Goal: Transaction & Acquisition: Obtain resource

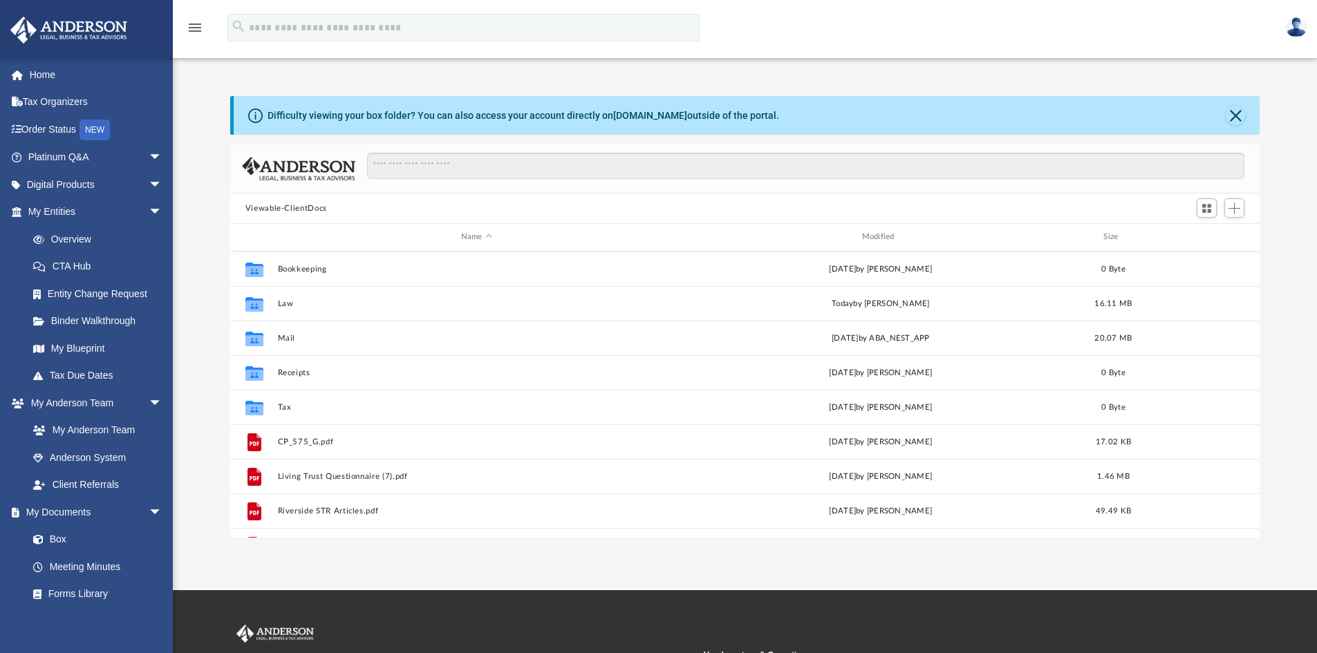
scroll to position [304, 1019]
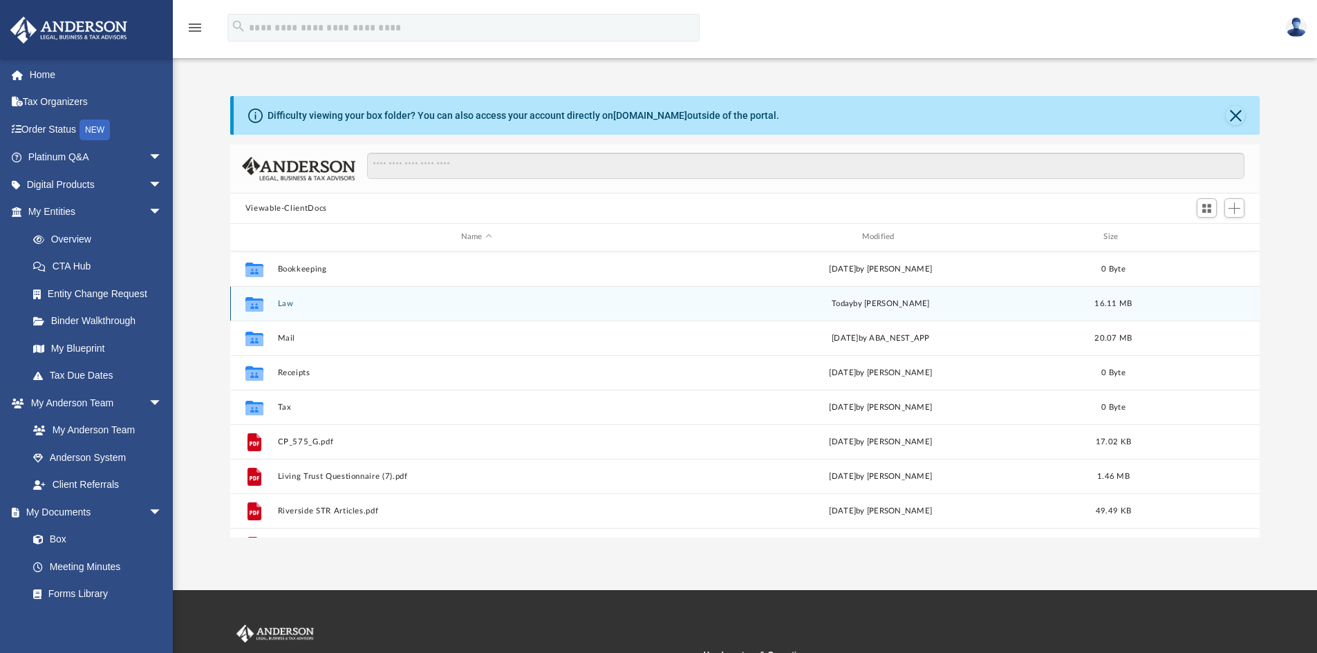
click at [277, 305] on div "Collaborated Folder Law [DATE] by [PERSON_NAME] 16.11 MB" at bounding box center [745, 303] width 1030 height 35
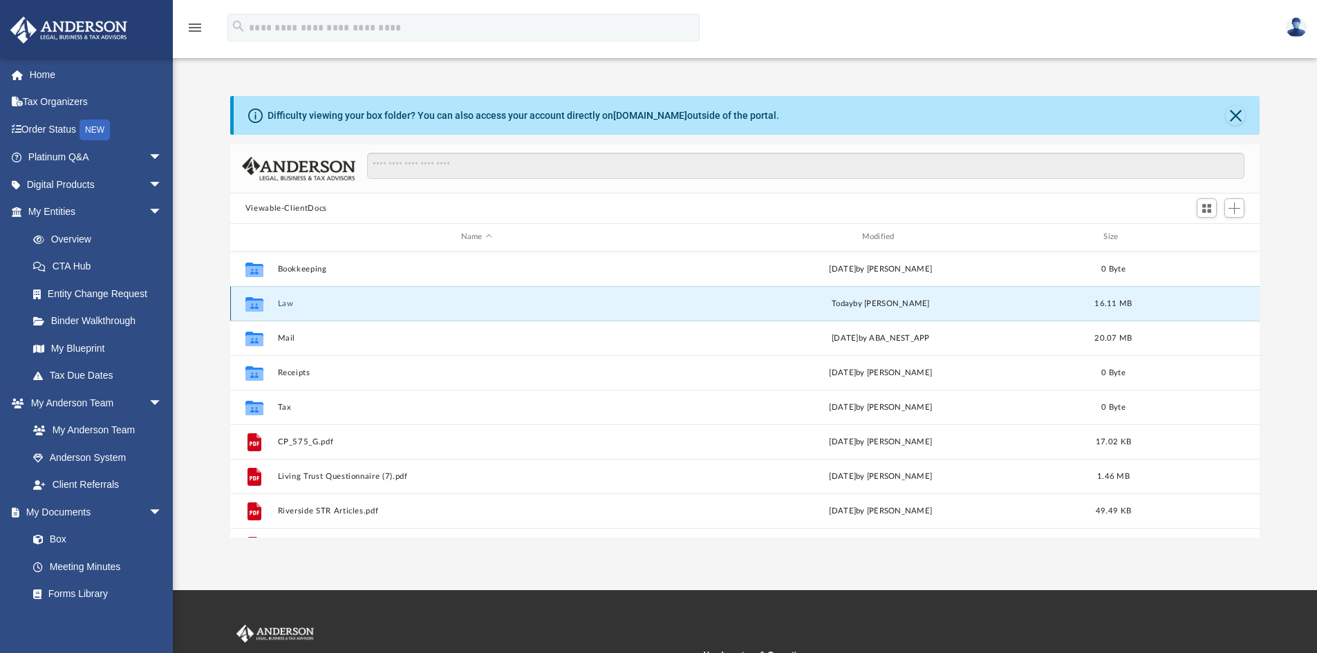
click at [285, 301] on button "Law" at bounding box center [476, 303] width 398 height 9
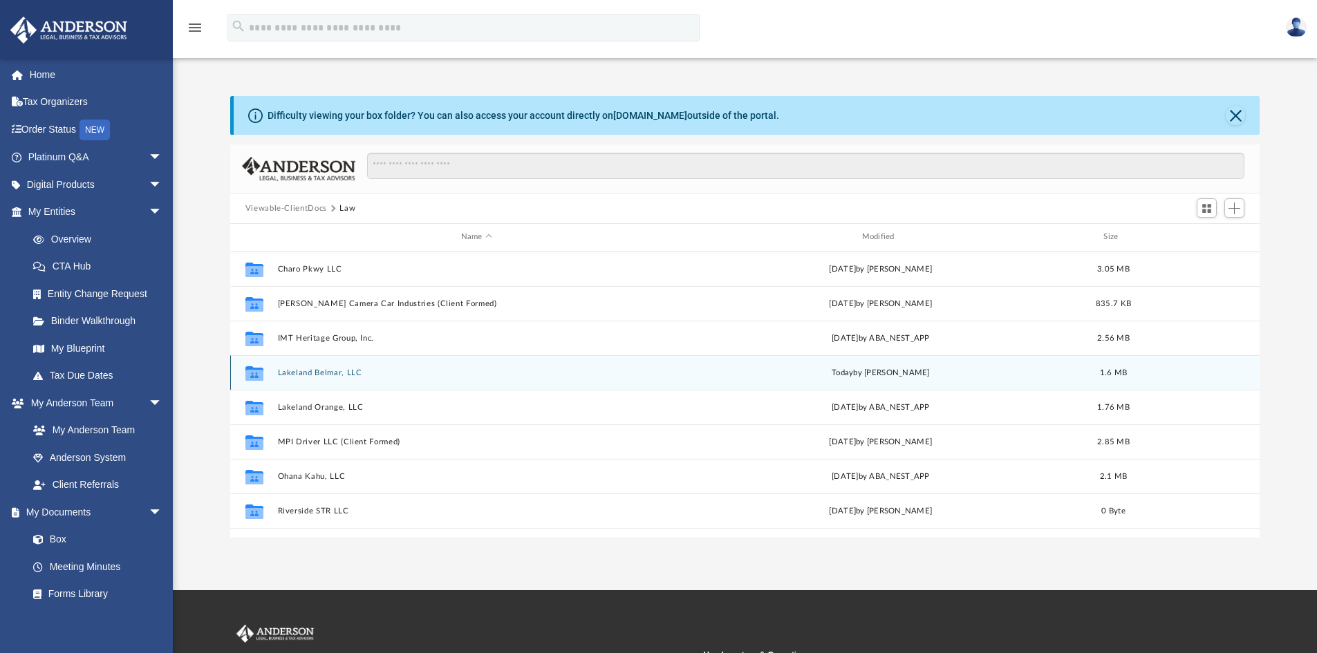
click at [289, 375] on button "Lakeland Belmar, LLC" at bounding box center [476, 372] width 398 height 9
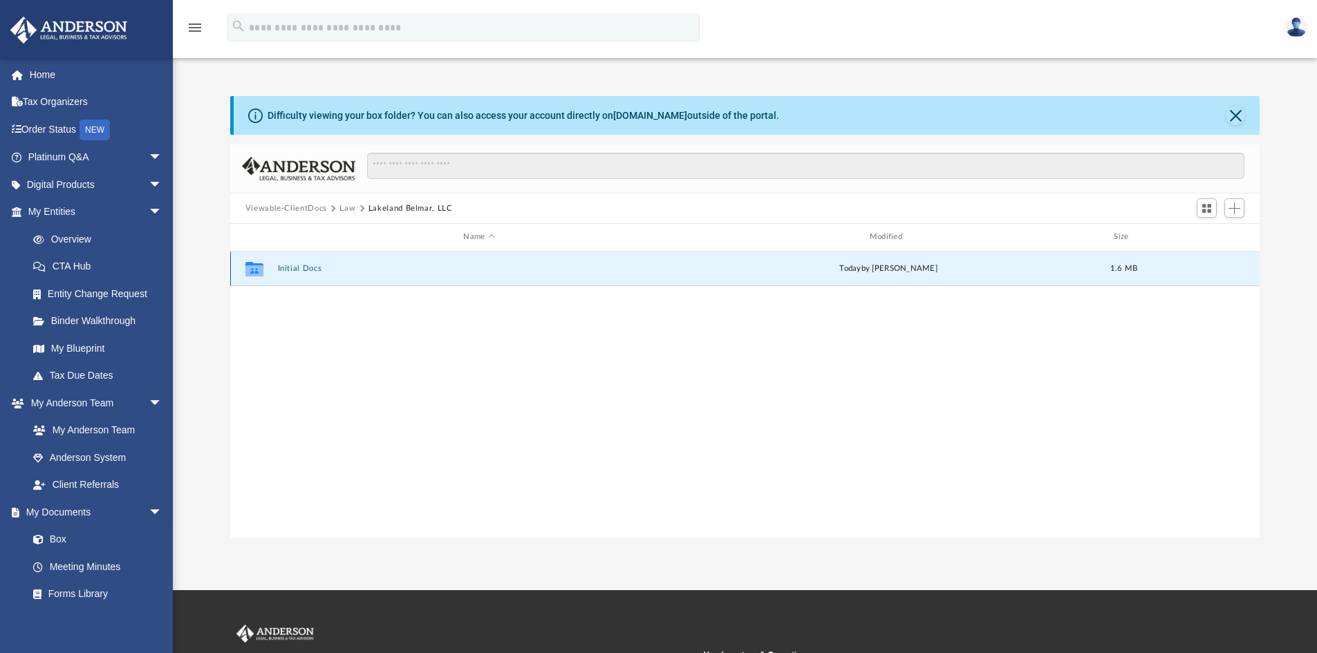
click at [293, 268] on button "Initial Docs" at bounding box center [478, 268] width 403 height 9
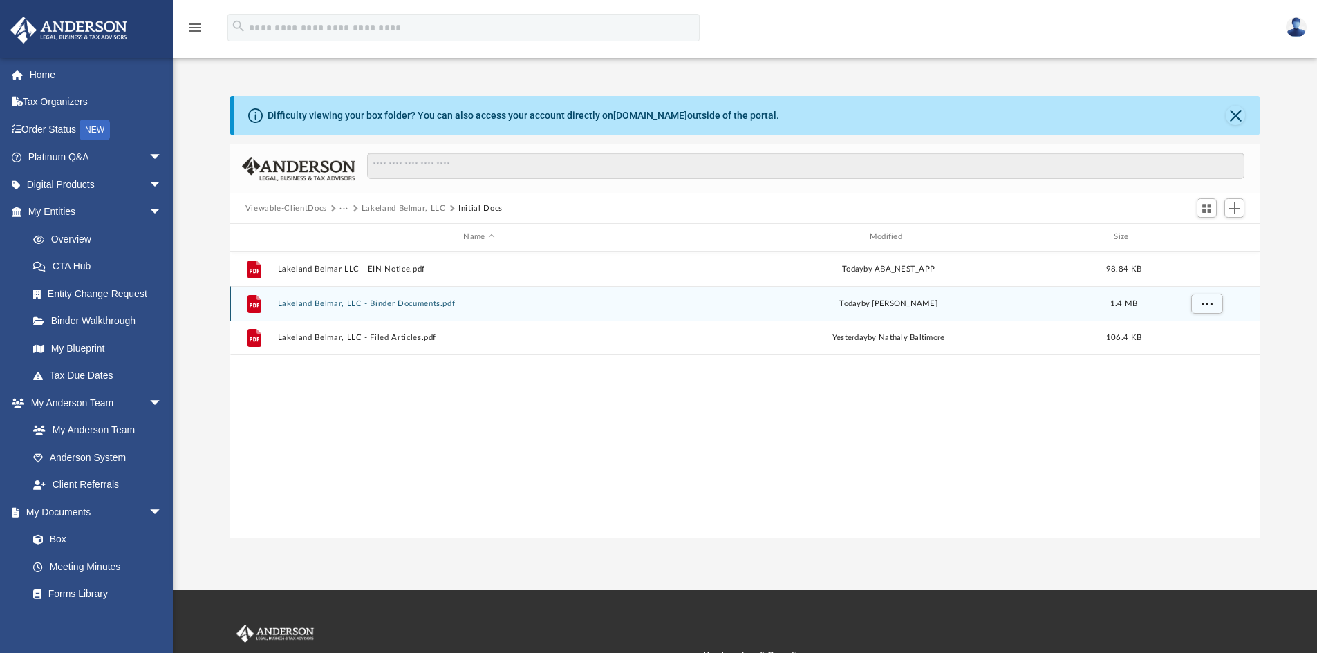
click at [396, 299] on button "Lakeland Belmar, LLC - Binder Documents.pdf" at bounding box center [478, 303] width 403 height 9
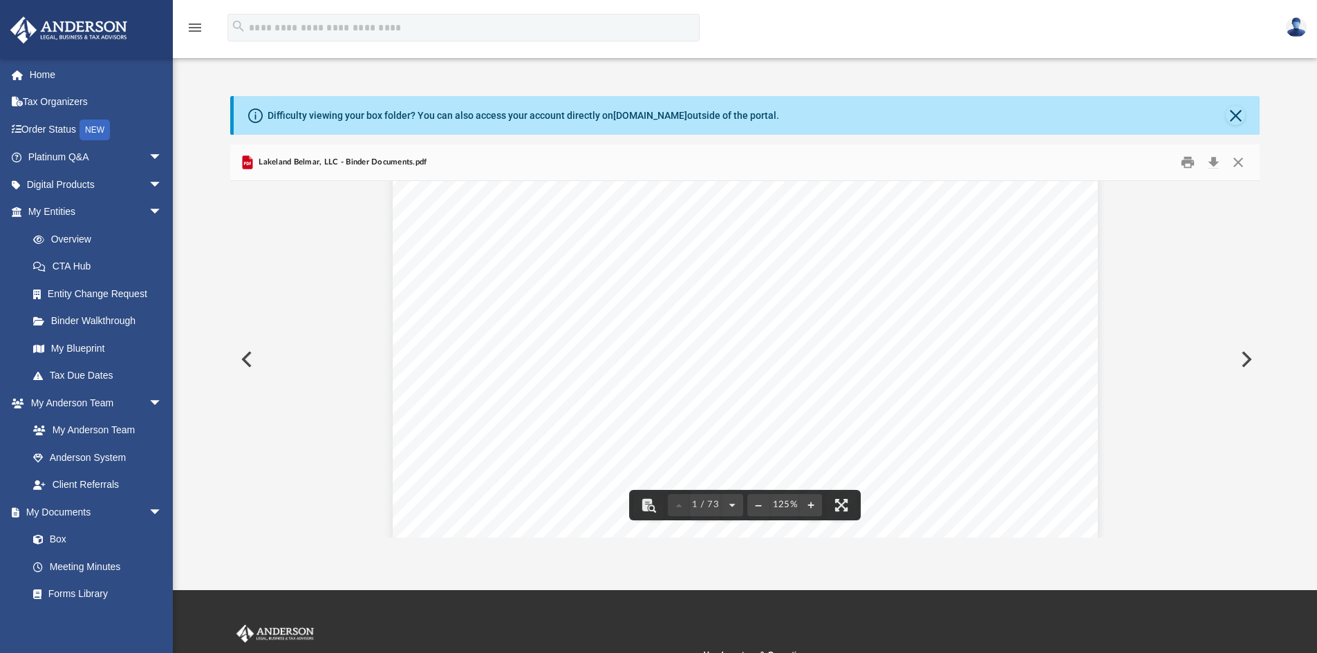
scroll to position [622, 0]
click at [1211, 162] on button "Download" at bounding box center [1213, 162] width 25 height 21
click at [1237, 169] on button "Close" at bounding box center [1238, 162] width 25 height 21
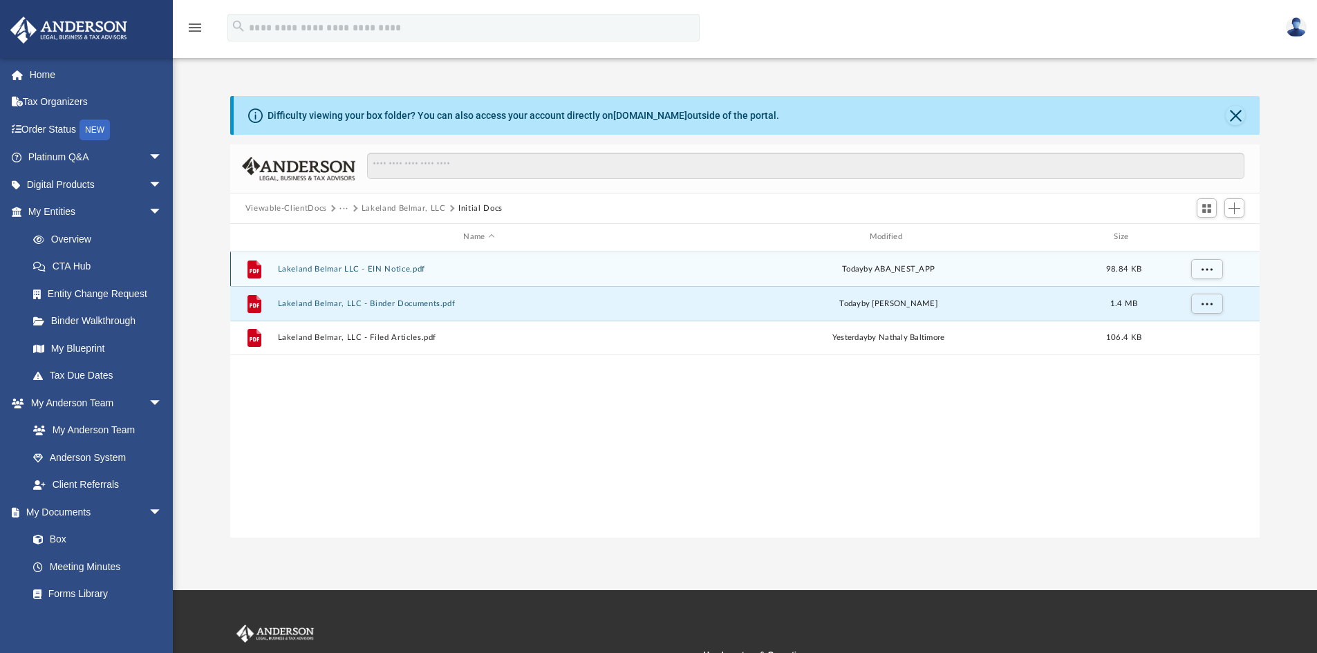
click at [392, 266] on button "Lakeland Belmar LLC - EIN Notice.pdf" at bounding box center [478, 269] width 403 height 9
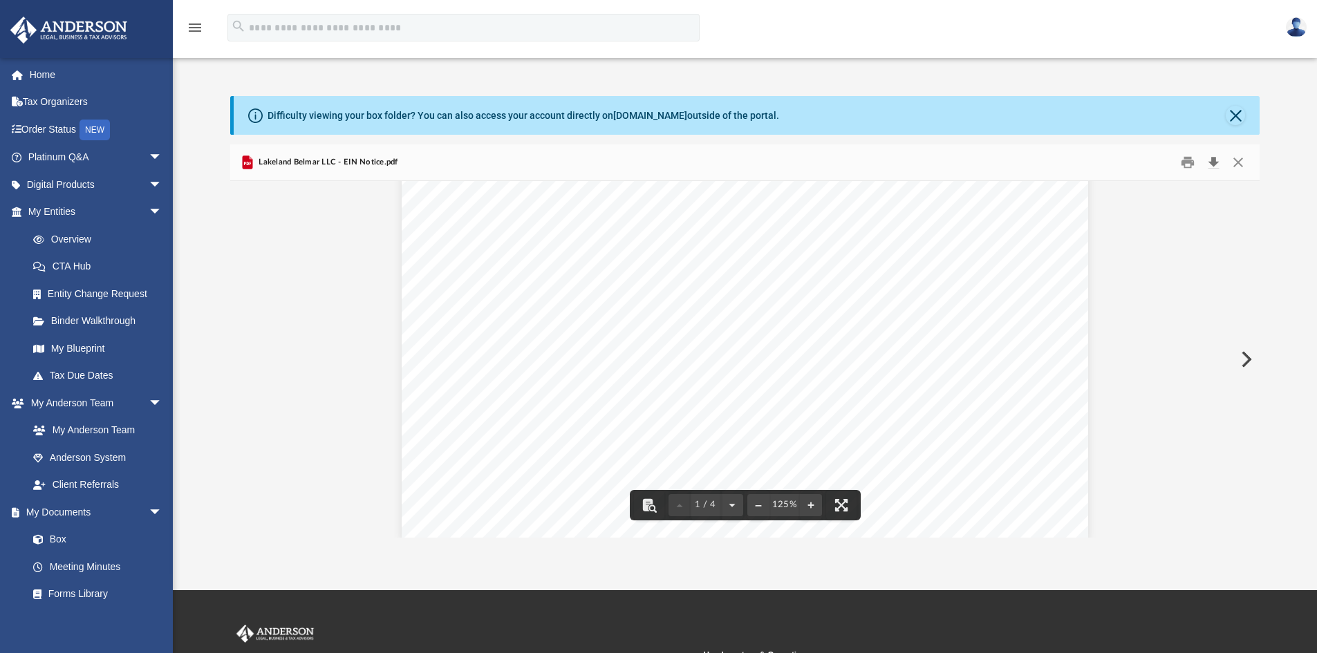
click at [1218, 158] on button "Download" at bounding box center [1213, 162] width 25 height 21
click at [67, 238] on link "Overview" at bounding box center [101, 239] width 164 height 28
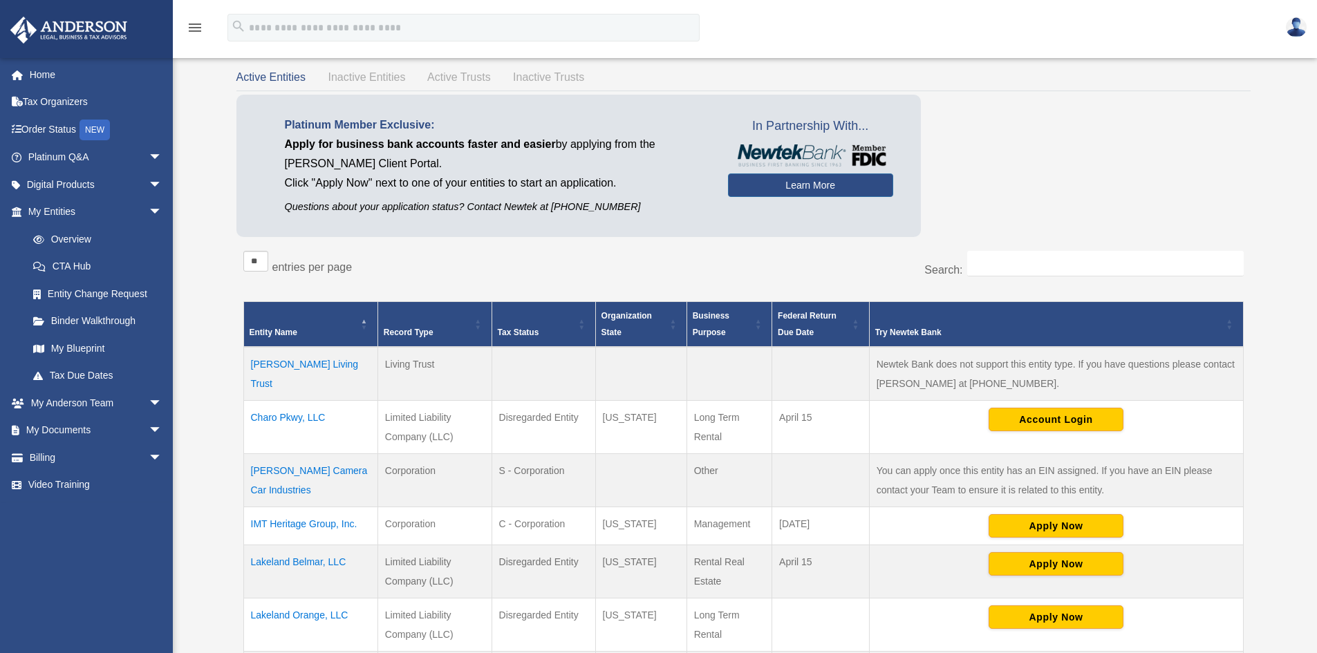
scroll to position [207, 0]
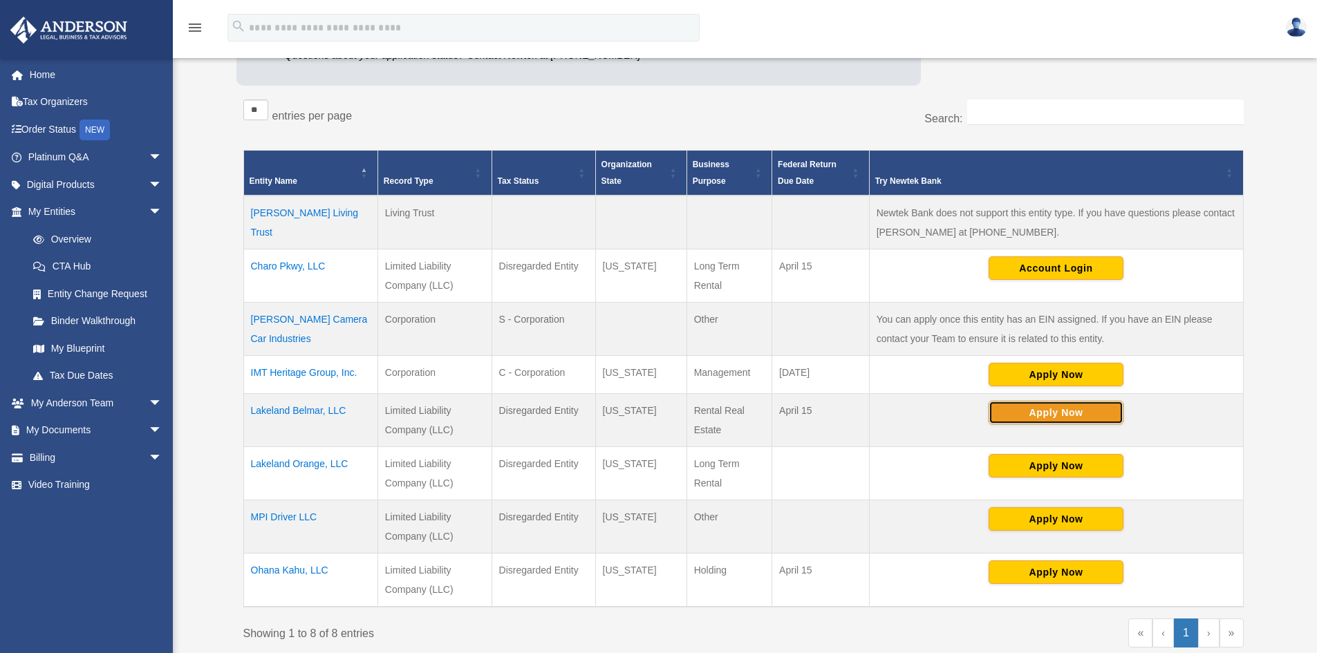
click at [1015, 413] on button "Apply Now" at bounding box center [1055, 413] width 135 height 24
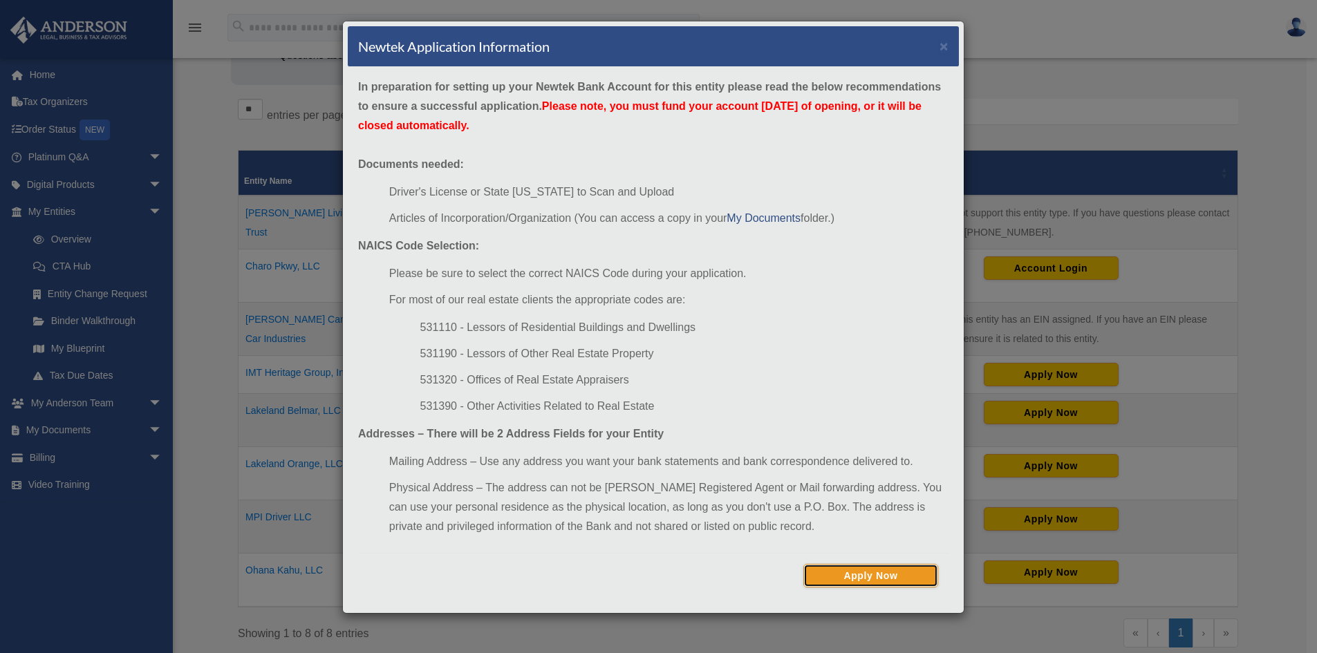
click at [874, 571] on button "Apply Now" at bounding box center [870, 576] width 135 height 24
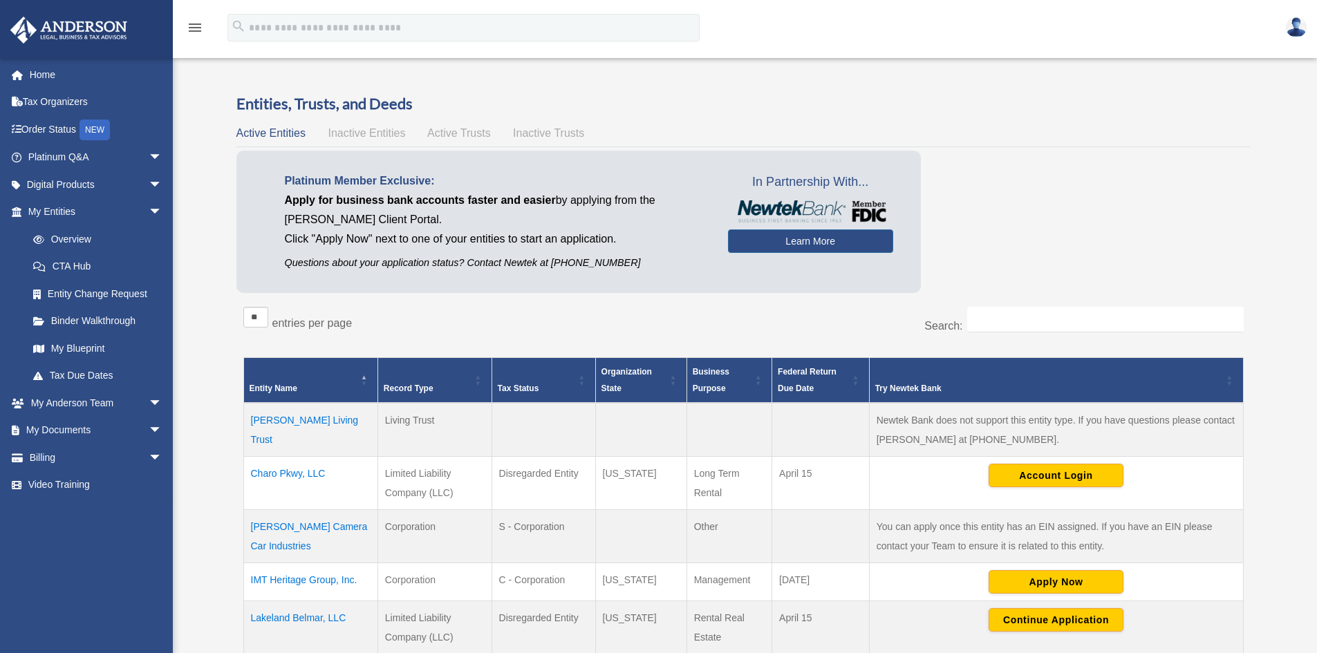
scroll to position [204, 0]
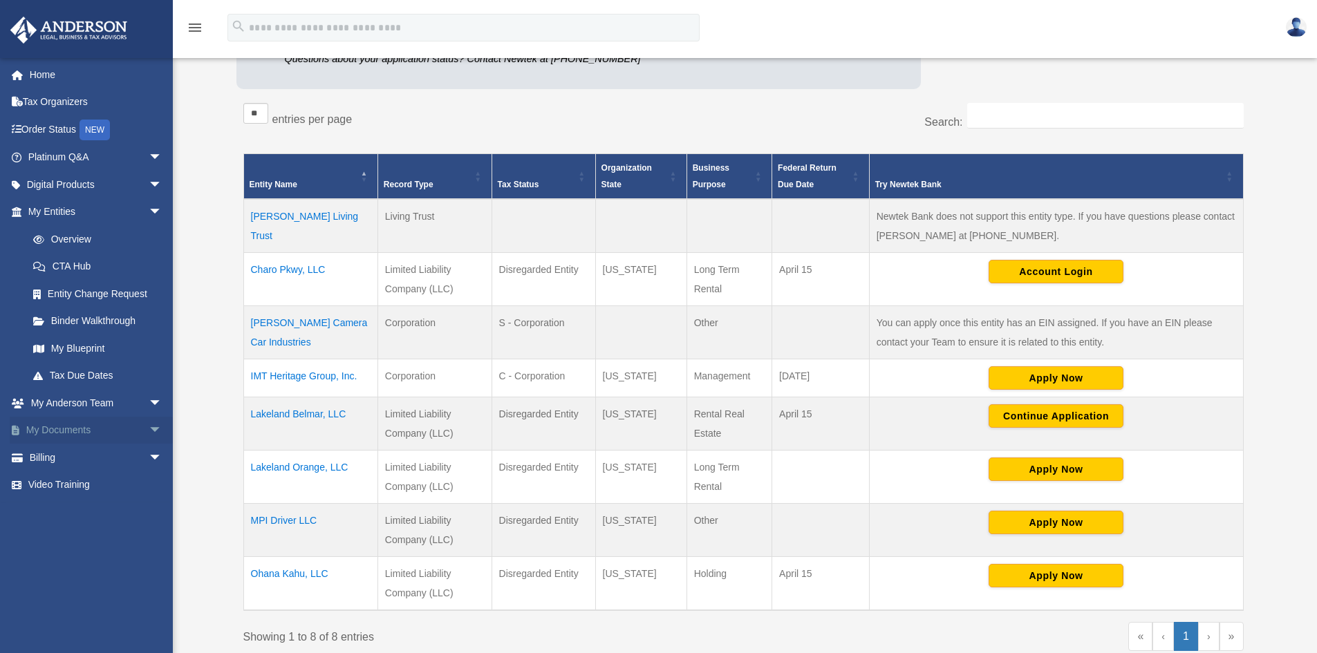
click at [47, 426] on link "My Documents arrow_drop_down" at bounding box center [97, 431] width 174 height 28
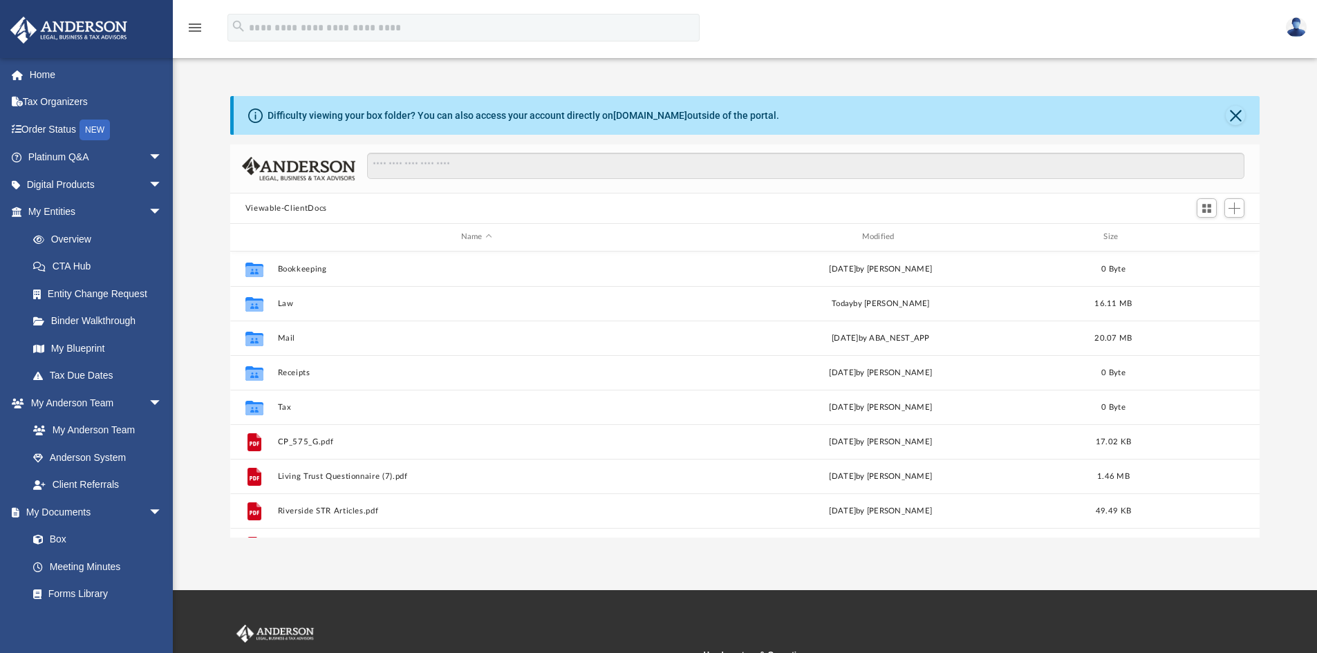
scroll to position [304, 1019]
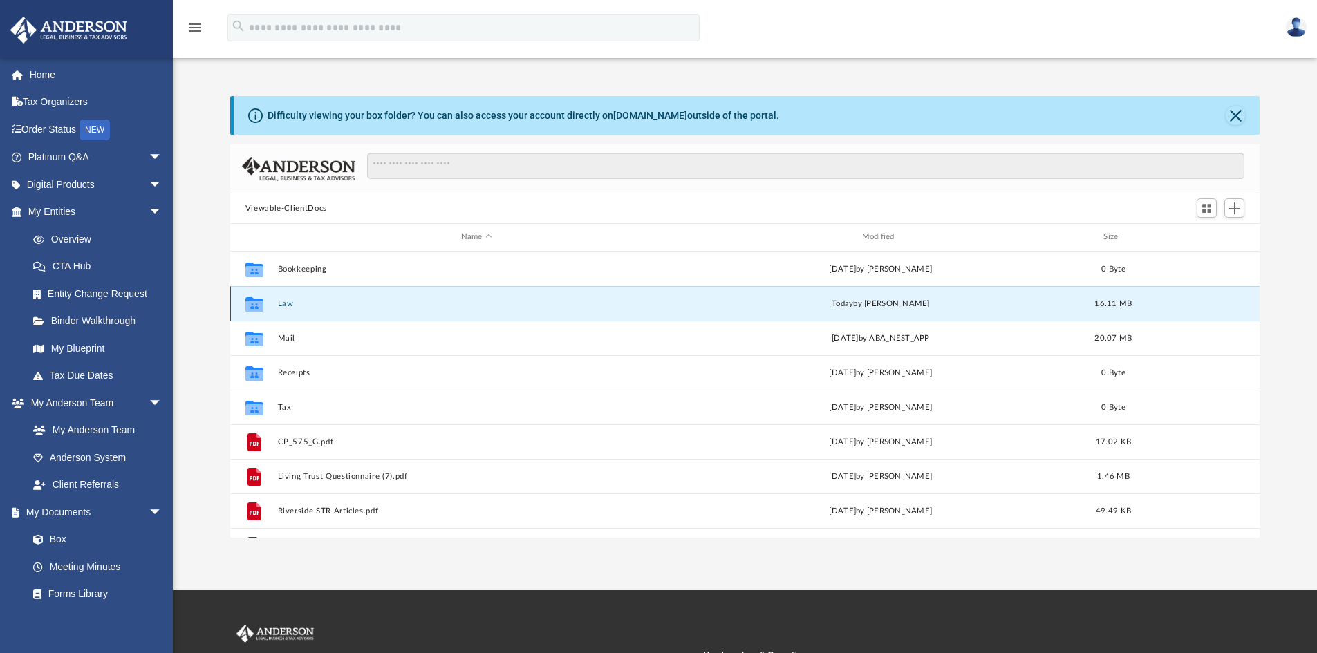
click at [288, 302] on button "Law" at bounding box center [476, 303] width 398 height 9
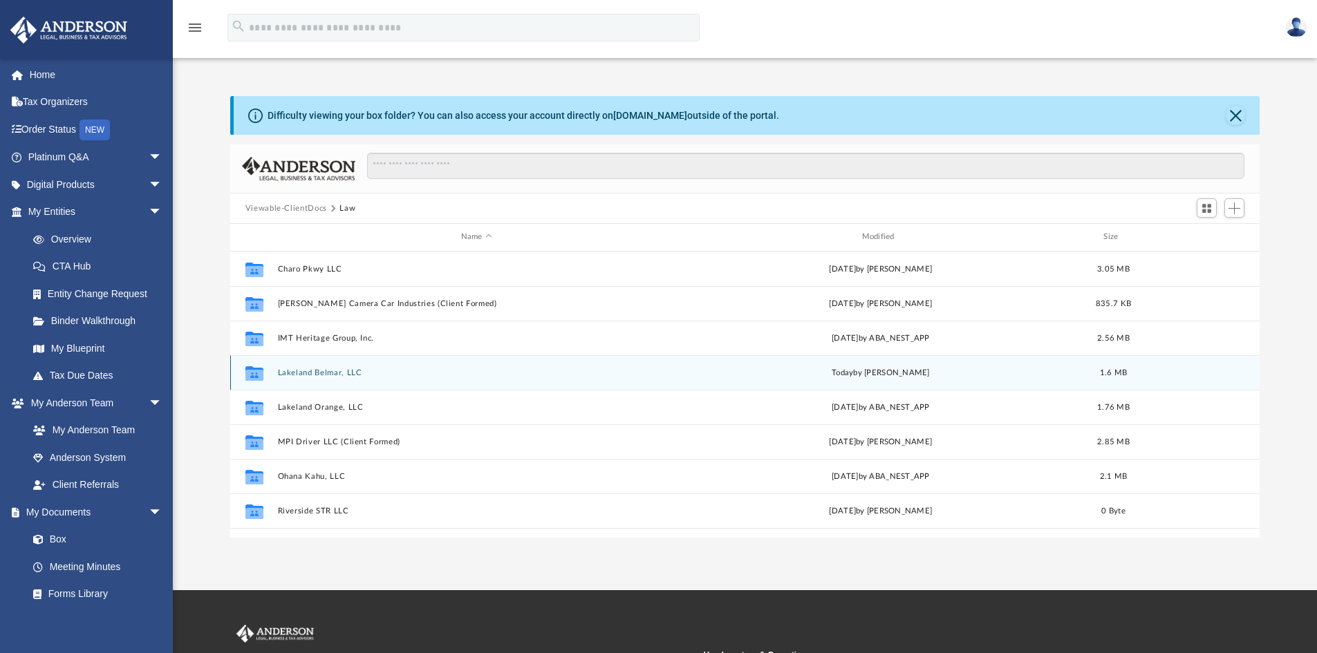
click at [326, 371] on button "Lakeland Belmar, LLC" at bounding box center [476, 372] width 398 height 9
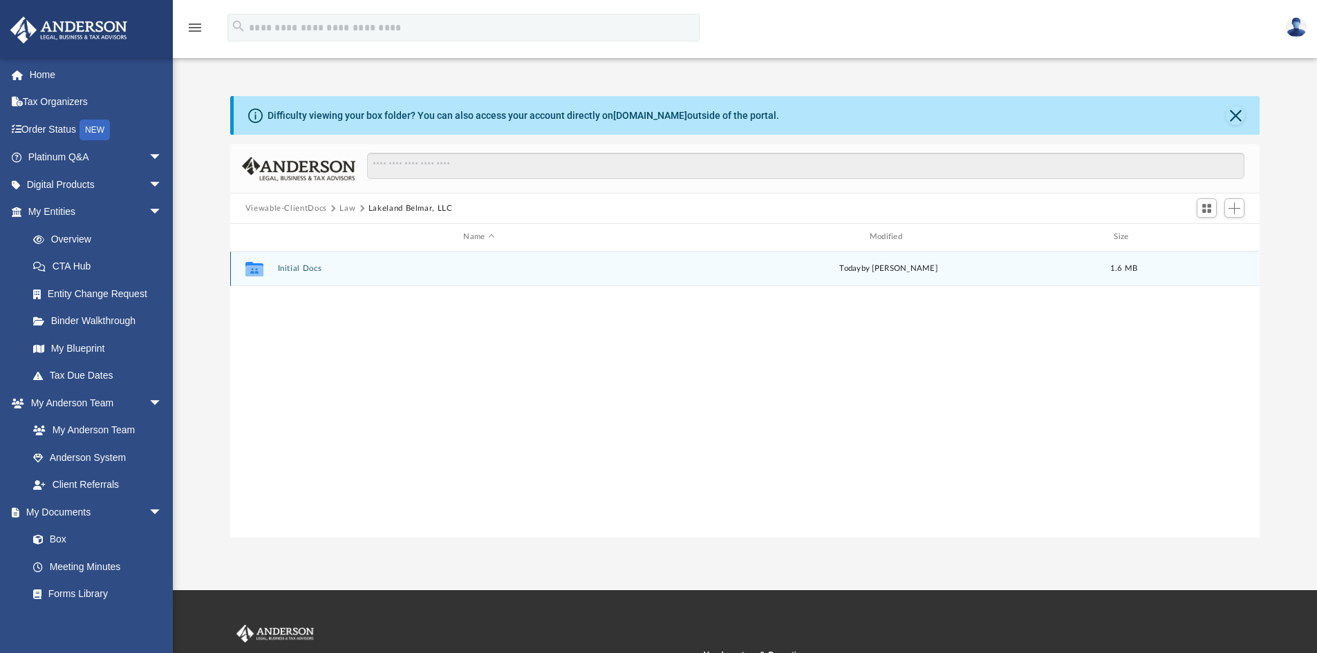
click at [304, 263] on div "Collaborated Folder Initial Docs [DATE] by [PERSON_NAME] 1.6 MB" at bounding box center [745, 269] width 1030 height 35
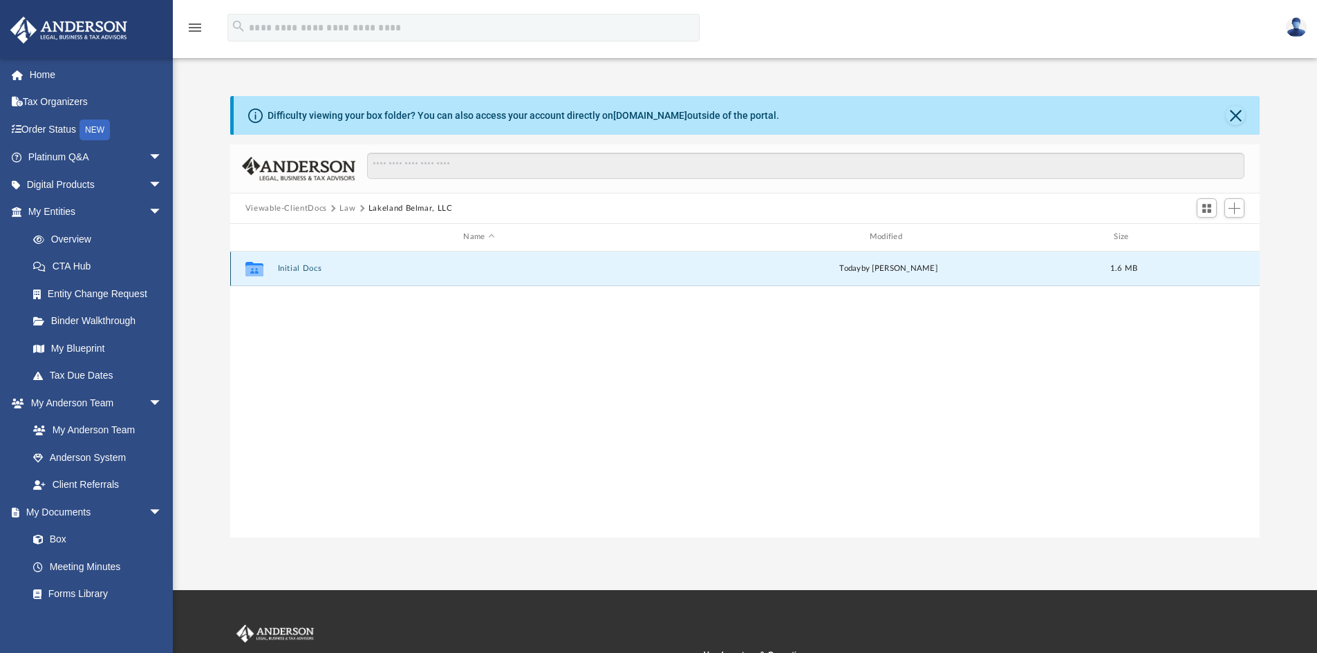
click at [301, 270] on button "Initial Docs" at bounding box center [478, 268] width 403 height 9
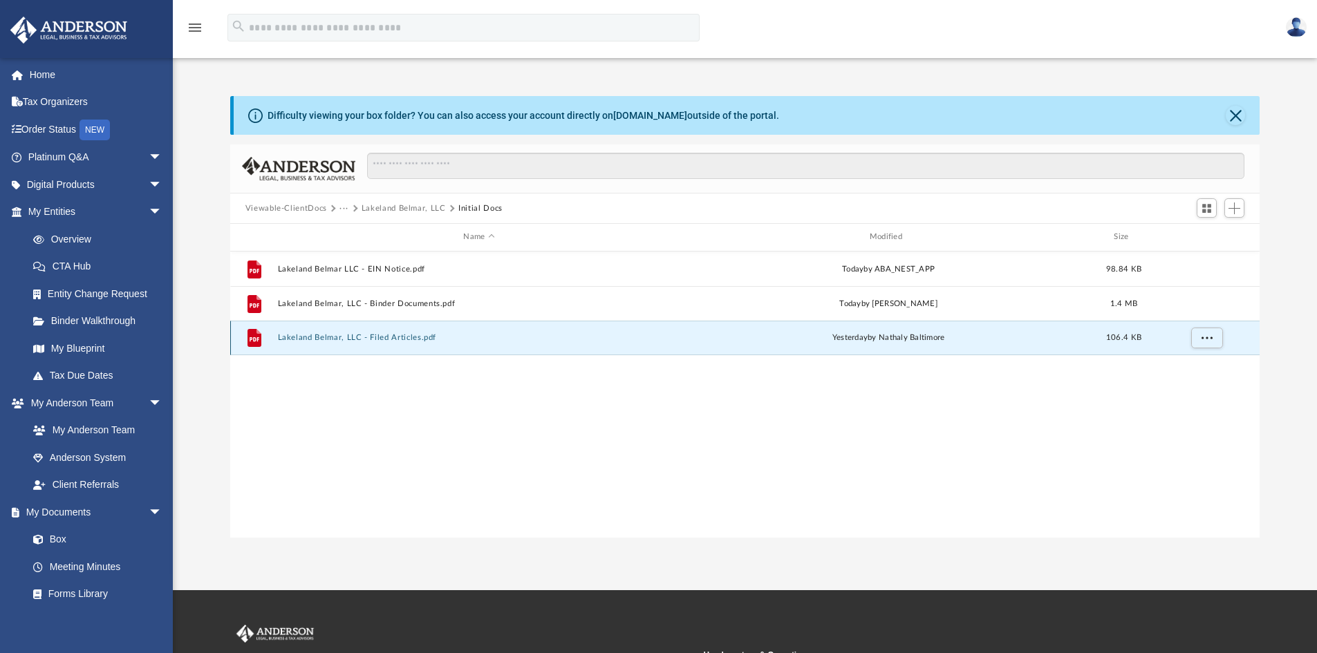
click at [312, 334] on button "Lakeland Belmar, LLC - Filed Articles.pdf" at bounding box center [478, 337] width 403 height 9
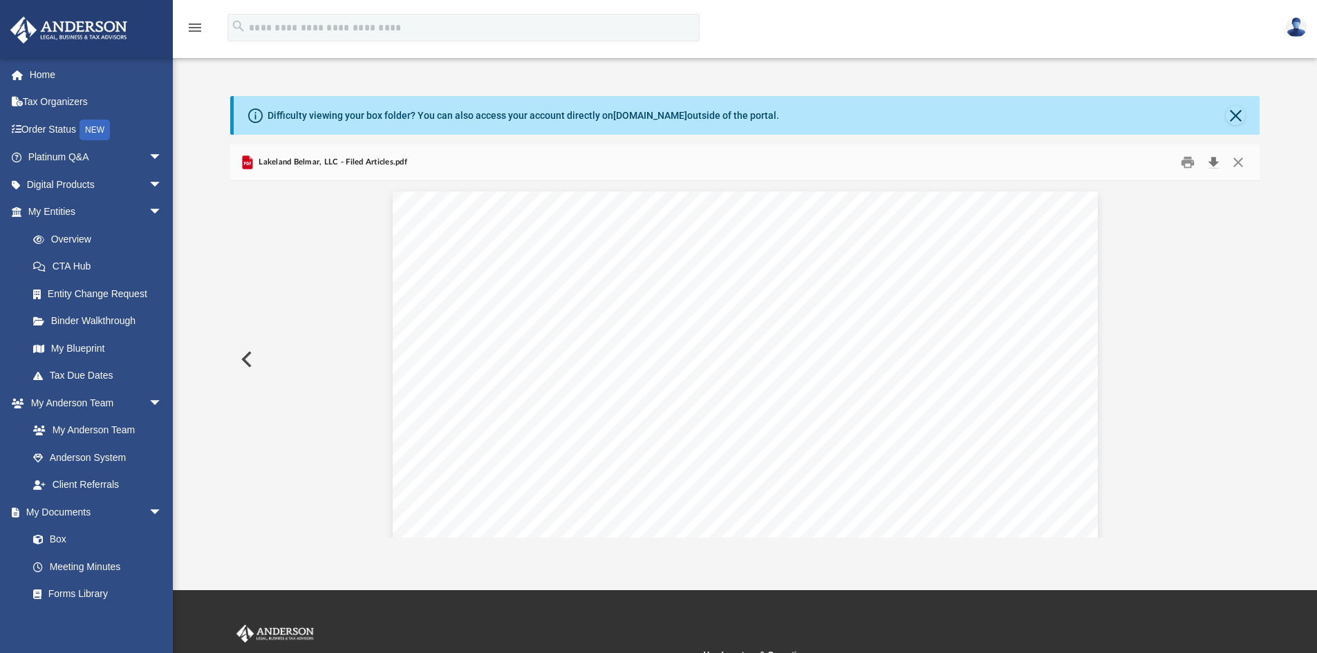
click at [1219, 157] on button "Download" at bounding box center [1213, 162] width 25 height 21
